Goal: Task Accomplishment & Management: Use online tool/utility

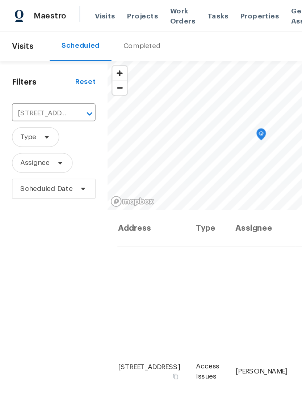
click at [100, 11] on span "Projects" at bounding box center [104, 11] width 22 height 7
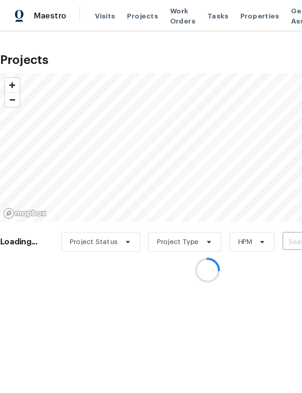
click at [170, 6] on div at bounding box center [151, 196] width 302 height 393
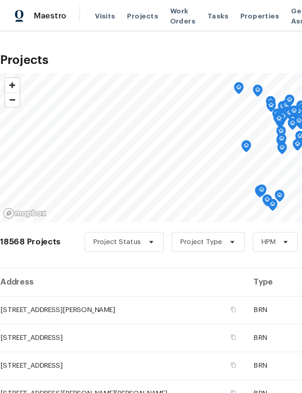
click at [183, 14] on span "Properties" at bounding box center [189, 11] width 28 height 7
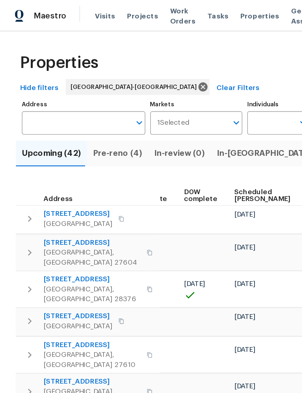
click at [199, 91] on input "Individuals" at bounding box center [197, 89] width 34 height 17
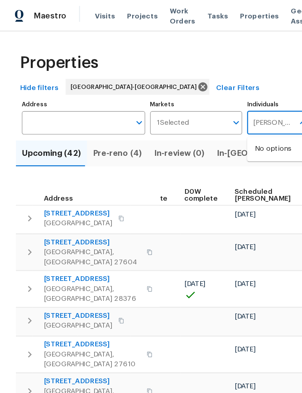
type input "Lee privette"
click at [198, 110] on input "checkbox" at bounding box center [193, 112] width 15 height 15
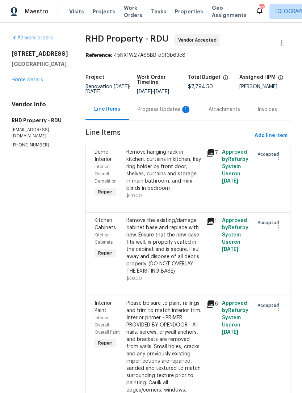
click at [21, 82] on link "Home details" at bounding box center [27, 79] width 31 height 5
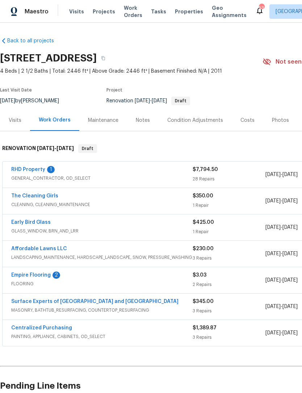
click at [30, 169] on link "RHD Property" at bounding box center [28, 169] width 34 height 5
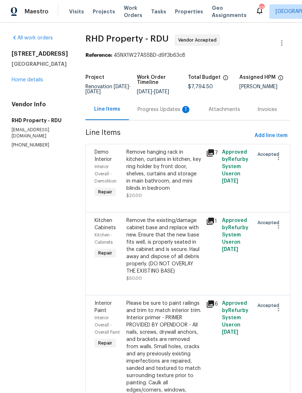
click at [158, 113] on div "Progress Updates 1" at bounding box center [165, 109] width 54 height 7
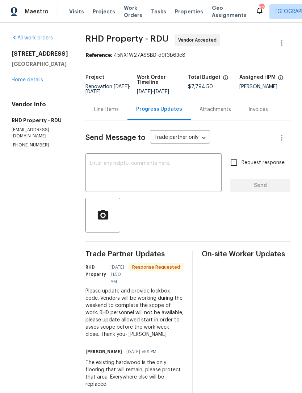
click at [48, 214] on section "All work orders [STREET_ADDRESS][PERSON_NAME] Home details Vendor Info RHD Prop…" at bounding box center [40, 247] width 56 height 427
click at [281, 43] on icon "button" at bounding box center [281, 43] width 1 height 6
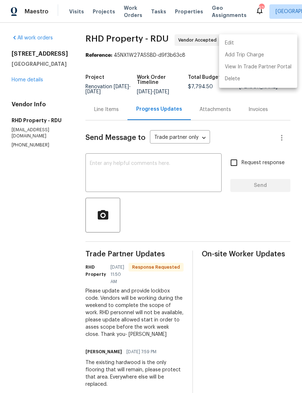
click at [281, 141] on div at bounding box center [151, 196] width 302 height 393
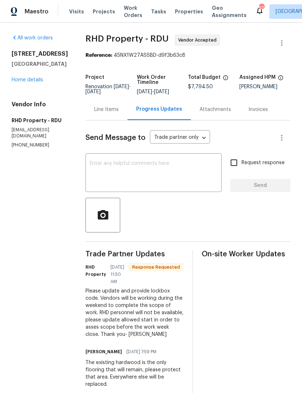
click at [28, 81] on link "Home details" at bounding box center [27, 79] width 31 height 5
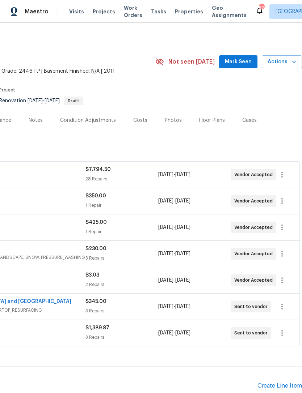
scroll to position [0, 107]
click at [280, 61] on span "Actions" at bounding box center [281, 62] width 29 height 9
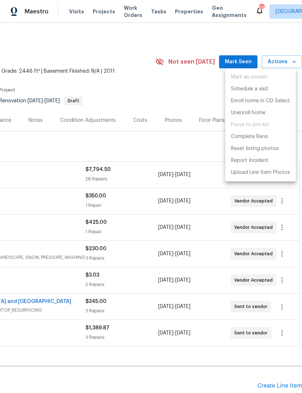
click at [63, 144] on div at bounding box center [151, 196] width 302 height 393
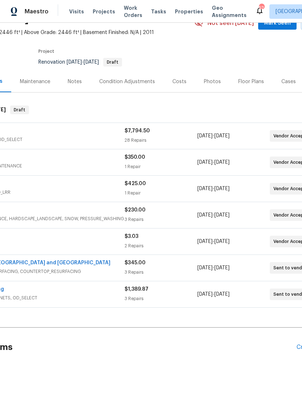
scroll to position [39, 8]
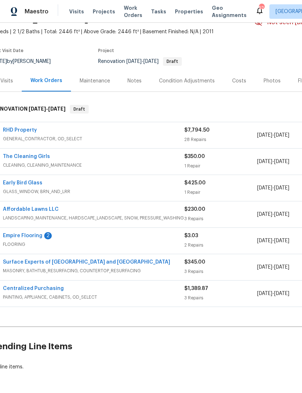
click at [33, 234] on link "Empire Flooring" at bounding box center [22, 235] width 39 height 5
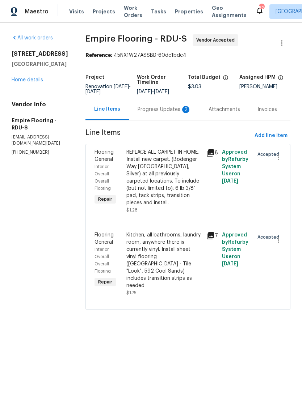
click at [168, 113] on div "Progress Updates 2" at bounding box center [165, 109] width 54 height 7
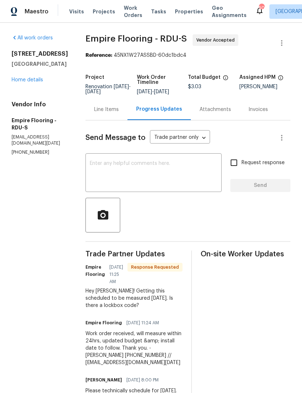
click at [186, 186] on textarea at bounding box center [153, 173] width 127 height 25
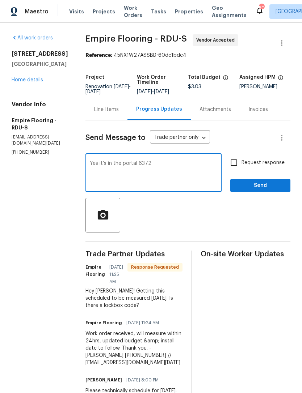
type textarea "Yes it’s in the portal 6372"
click at [252, 190] on span "Send" at bounding box center [260, 185] width 48 height 9
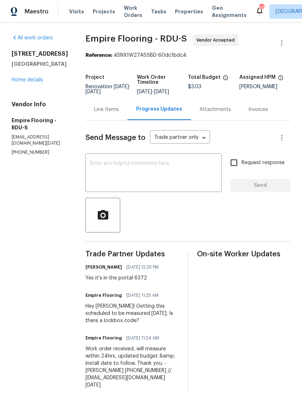
click at [185, 168] on textarea at bounding box center [153, 173] width 127 height 25
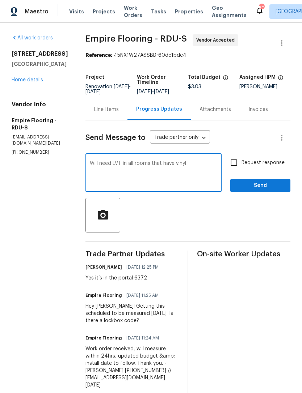
type textarea "Will need LVT in all rooms that have vinyl"
click at [263, 190] on span "Send" at bounding box center [260, 185] width 48 height 9
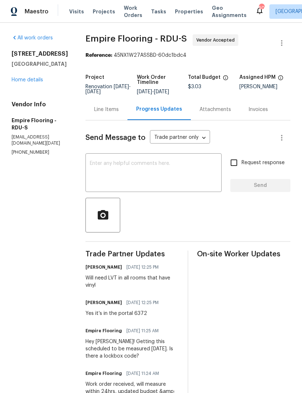
click at [32, 79] on link "Home details" at bounding box center [27, 79] width 31 height 5
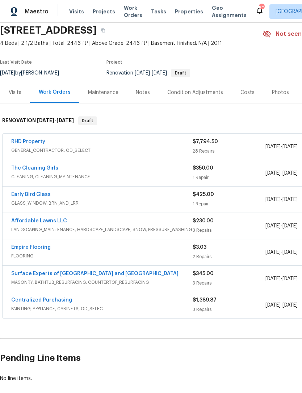
scroll to position [28, 0]
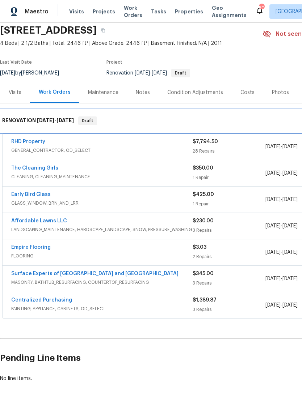
click at [85, 122] on span "Draft" at bounding box center [87, 120] width 17 height 7
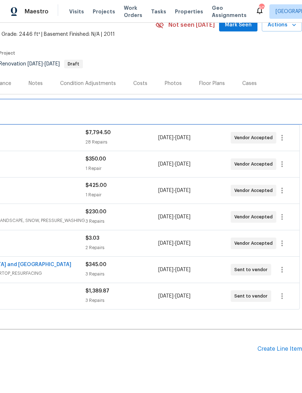
scroll to position [37, 107]
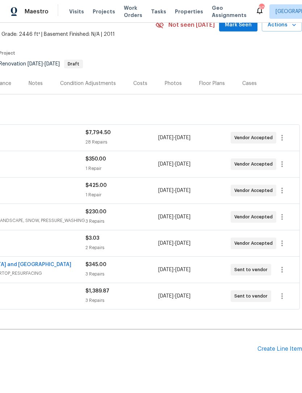
click at [217, 354] on h2 "Pending Line Items" at bounding box center [75, 350] width 364 height 34
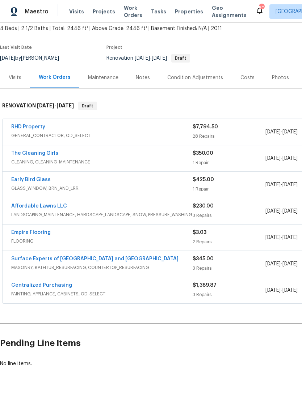
scroll to position [43, 0]
click at [22, 232] on link "Empire Flooring" at bounding box center [30, 232] width 39 height 5
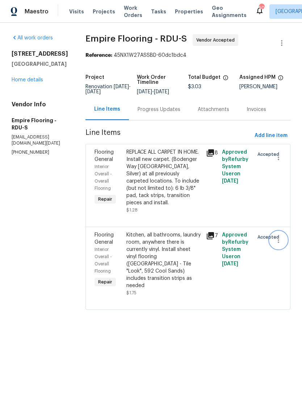
click at [276, 245] on icon "button" at bounding box center [278, 240] width 9 height 9
click at [284, 248] on li "Cancel" at bounding box center [282, 246] width 28 height 12
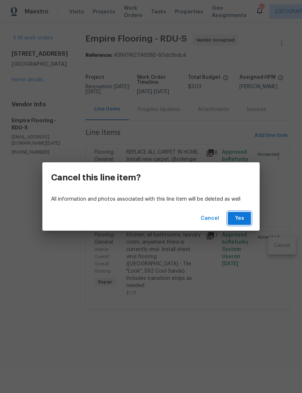
click at [237, 215] on span "Yes" at bounding box center [239, 218] width 12 height 9
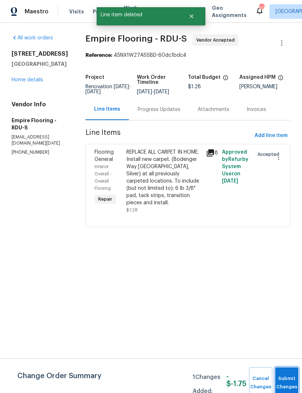
click at [287, 378] on button "Submit Changes" at bounding box center [286, 383] width 23 height 31
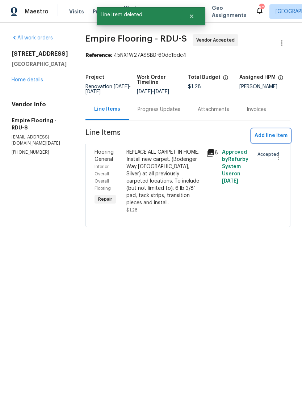
click at [276, 140] on span "Add line item" at bounding box center [270, 135] width 33 height 9
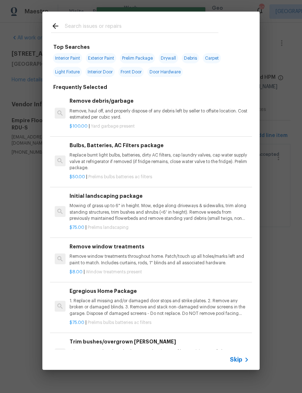
click at [124, 30] on input "text" at bounding box center [141, 27] width 153 height 11
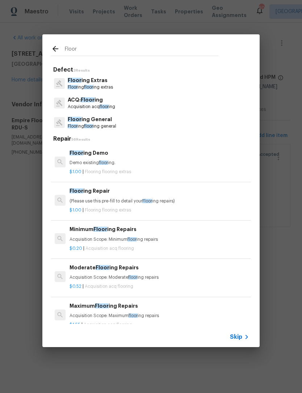
type input "Floor"
click at [161, 130] on div "Floor ing General Floor ing floor ing general" at bounding box center [151, 123] width 200 height 20
click at [116, 123] on p "Floor ing General" at bounding box center [92, 120] width 48 height 8
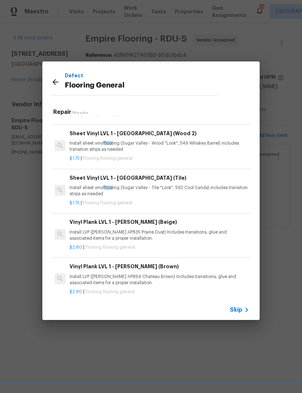
scroll to position [37, 0]
click at [170, 237] on p "Install LVP ([PERSON_NAME] AP835 Prairie Dust) Includes transitions, glue and a…" at bounding box center [158, 236] width 179 height 12
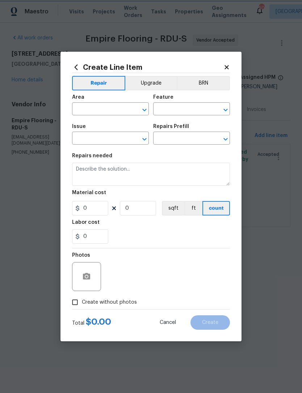
type input "Overall Flooring"
type input "Flooring General"
type input "Vinyl Plank LVL 1 - [PERSON_NAME] (Beige) $2.80"
type textarea "Install LVP ([PERSON_NAME] AP835 Prairie Dust) Includes transitions, glue and a…"
type input "2.8"
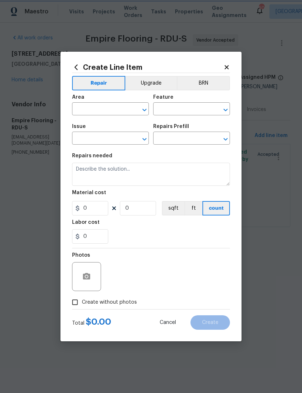
type input "1"
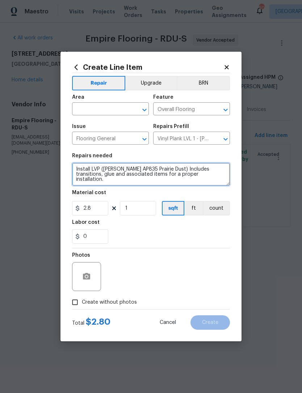
click at [123, 173] on textarea "Install LVP ([PERSON_NAME] AP835 Prairie Dust) Includes transitions, glue and a…" at bounding box center [151, 174] width 158 height 23
click at [126, 170] on textarea "Install LVP ([PERSON_NAME] AP835 Prairie Dust) Includes transitions, glue and a…" at bounding box center [151, 174] width 158 height 23
click at [125, 170] on textarea "Install LVP ([PERSON_NAME] AP835 Prairie Dust) Includes transitions, glue and a…" at bounding box center [151, 174] width 158 height 23
click at [124, 171] on textarea "Install LVP ([PERSON_NAME] AP835 Prairie Dust) Includes transitions, glue and a…" at bounding box center [151, 174] width 158 height 23
type textarea "INSTALL LVT TILE 12x18"
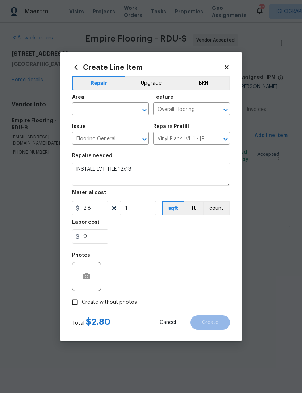
click at [113, 115] on input "text" at bounding box center [100, 109] width 56 height 11
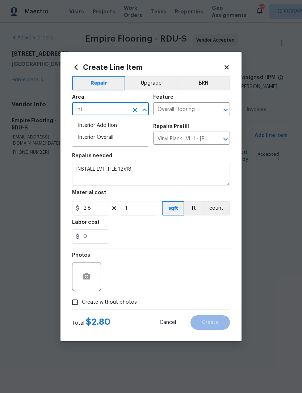
click at [121, 140] on li "Interior Overall" at bounding box center [110, 138] width 77 height 12
type input "Interior Overall"
click at [80, 279] on button "button" at bounding box center [86, 276] width 17 height 17
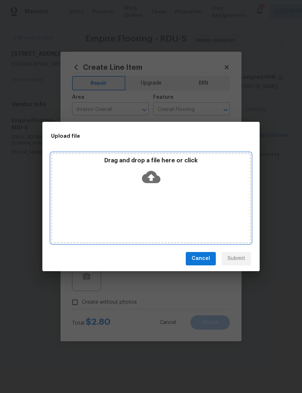
click at [169, 186] on div "Drag and drop a file here or click" at bounding box center [151, 172] width 198 height 31
click at [157, 198] on div "Drag and drop a file here or click" at bounding box center [151, 198] width 200 height 90
